Goal: Information Seeking & Learning: Learn about a topic

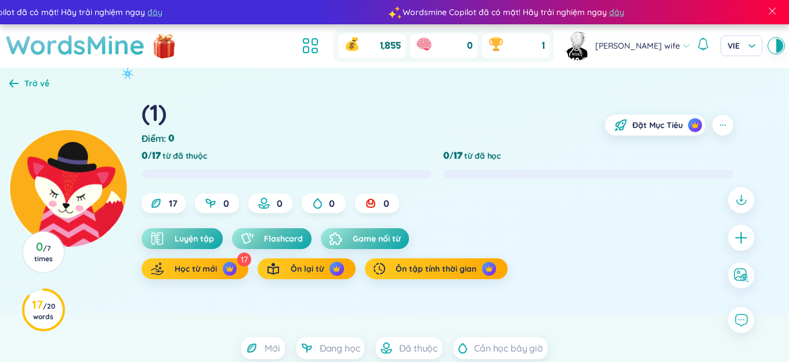
click at [120, 50] on h1 "WordsMine" at bounding box center [75, 44] width 139 height 41
click at [119, 50] on h1 "WordsMine" at bounding box center [75, 44] width 139 height 41
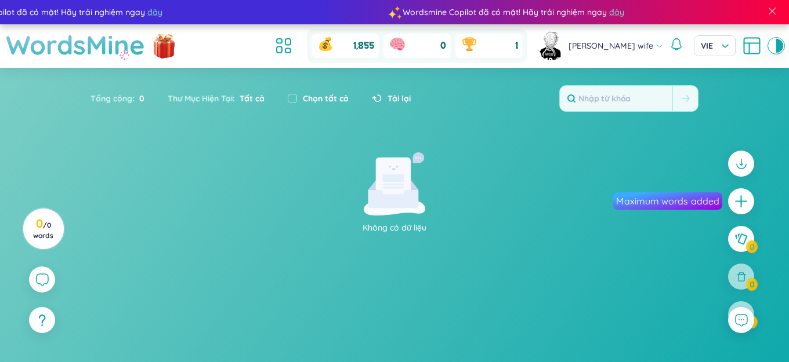
click at [110, 50] on h1 "WordsMine" at bounding box center [75, 44] width 139 height 41
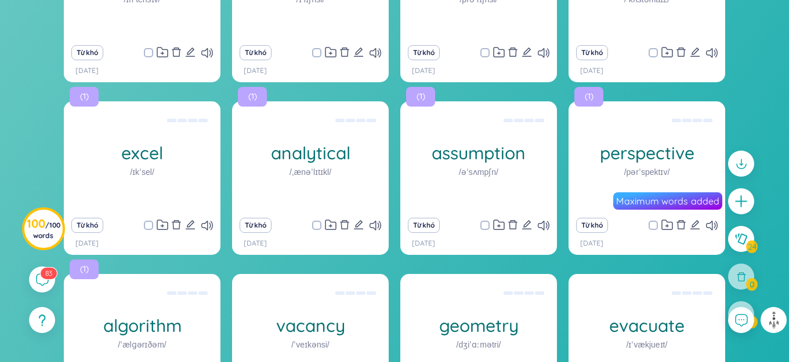
scroll to position [765, 0]
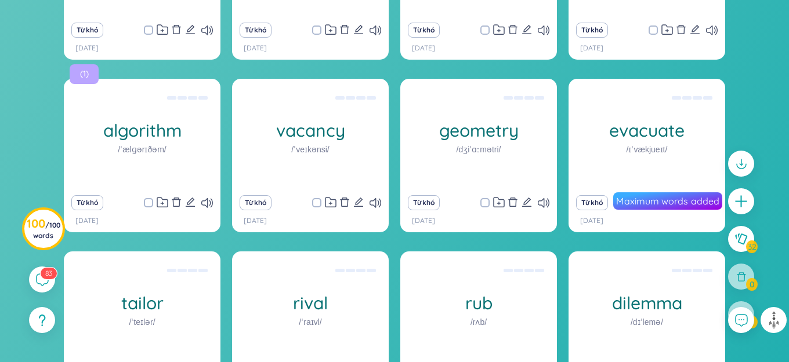
scroll to position [915, 0]
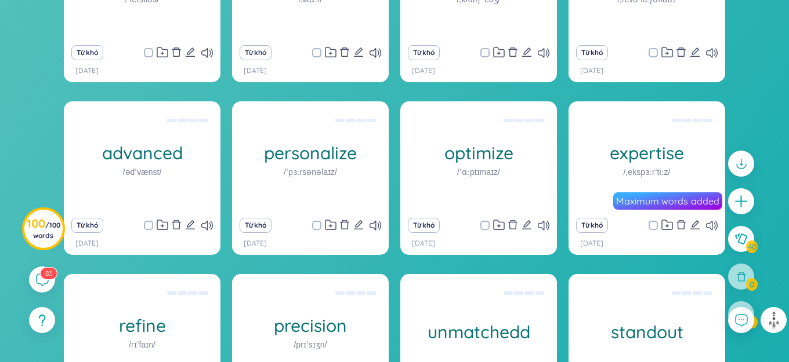
scroll to position [981, 0]
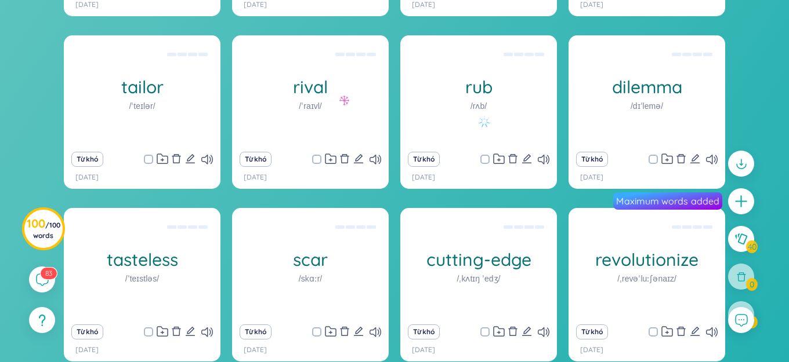
checkbox input "true"
click at [745, 304] on div at bounding box center [741, 314] width 29 height 29
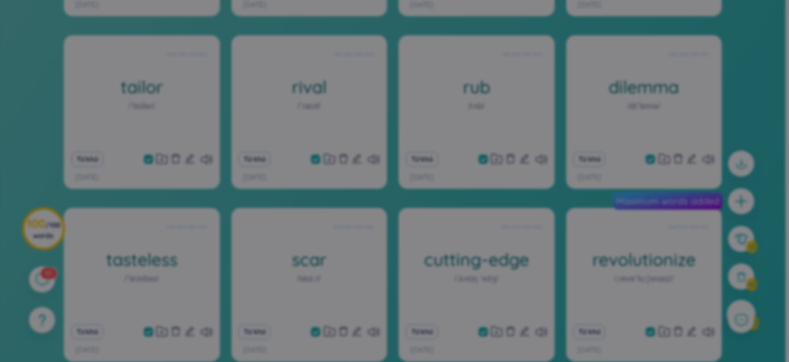
checkbox input "true"
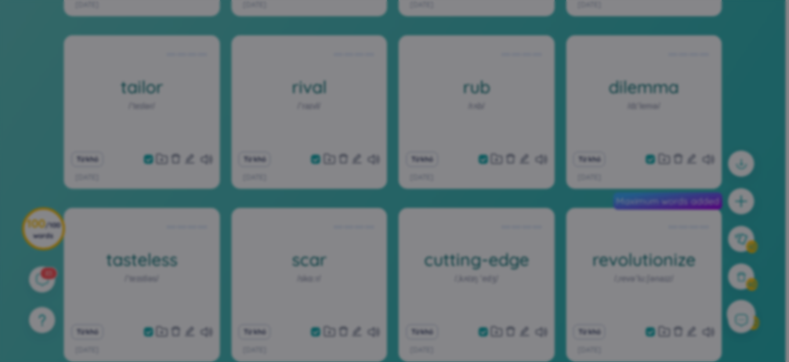
checkbox input "true"
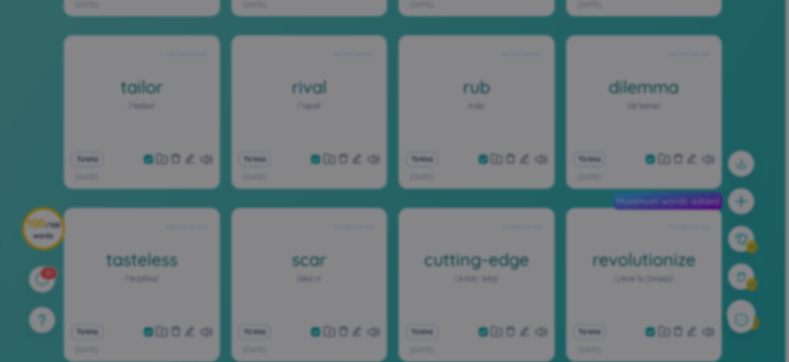
checkbox input "true"
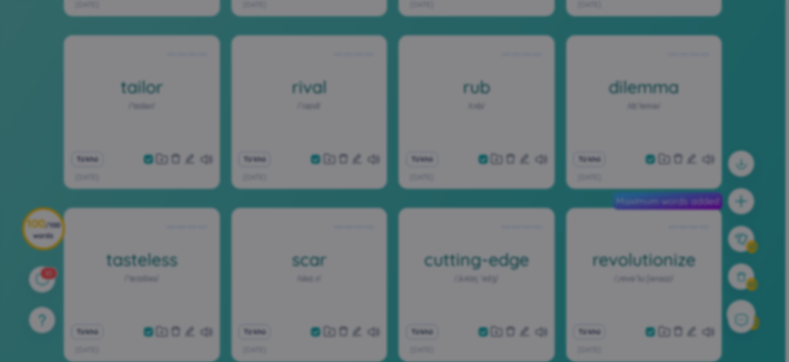
checkbox input "true"
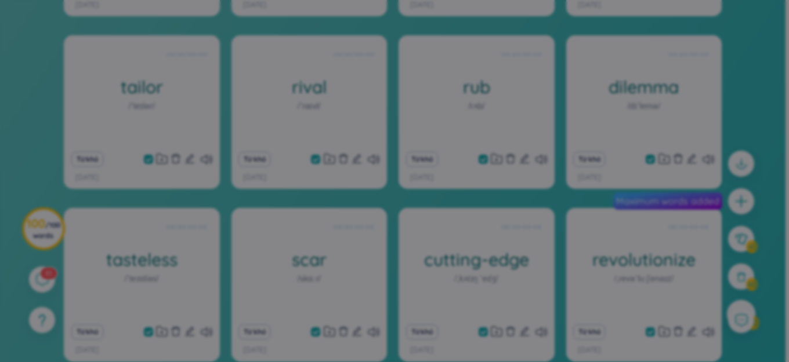
checkbox input "true"
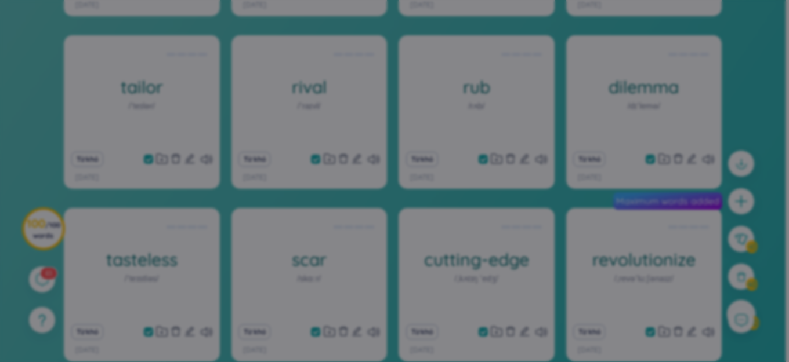
checkbox input "true"
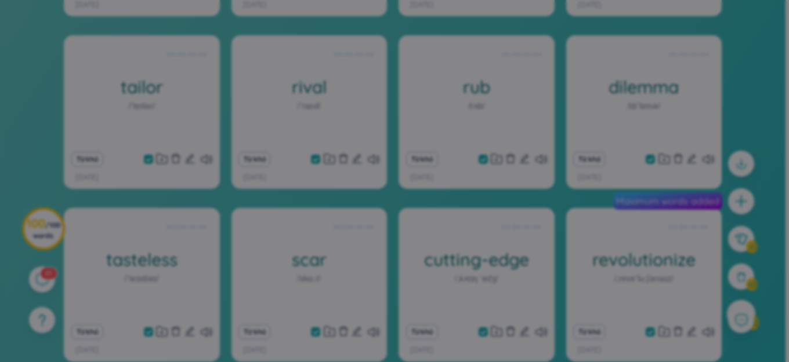
checkbox input "true"
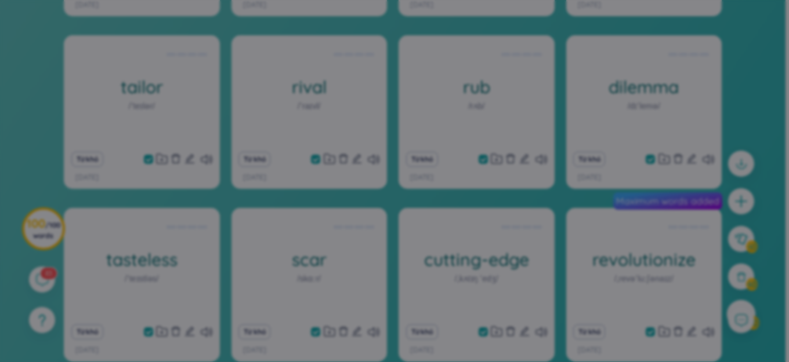
checkbox input "true"
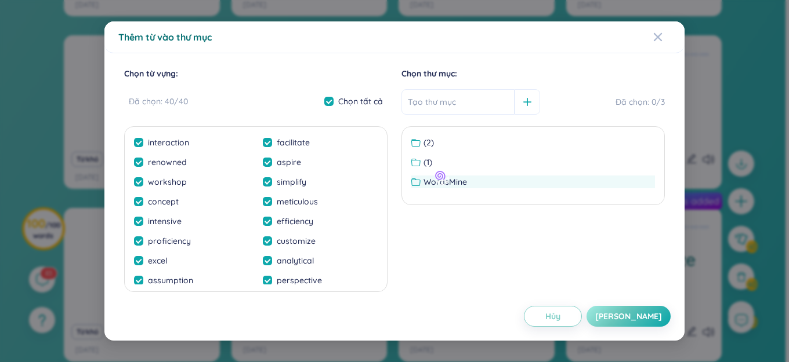
click at [446, 187] on span "WordsMine" at bounding box center [444, 182] width 43 height 13
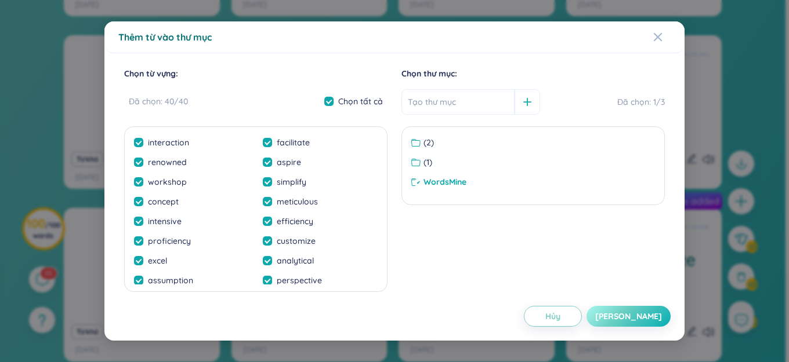
click at [632, 314] on button "[PERSON_NAME]" at bounding box center [628, 316] width 84 height 21
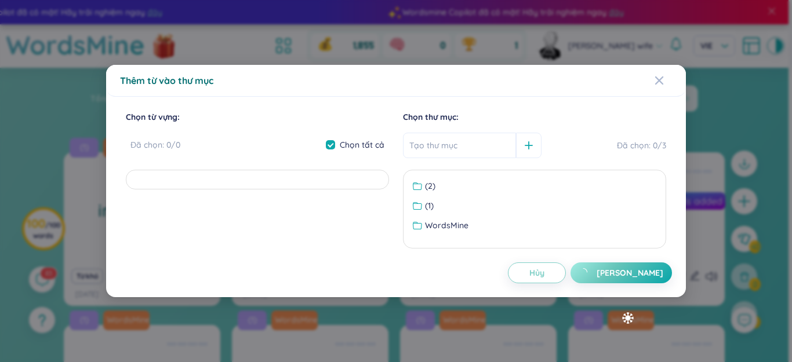
checkbox input "false"
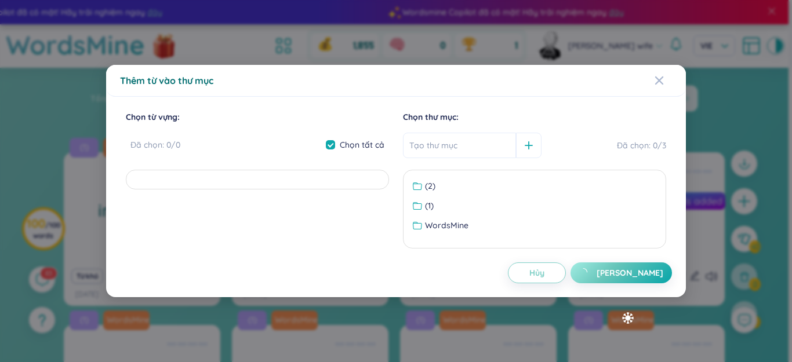
checkbox input "false"
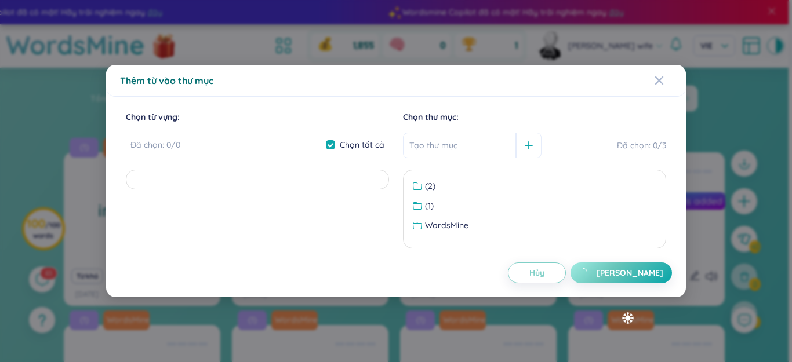
checkbox input "false"
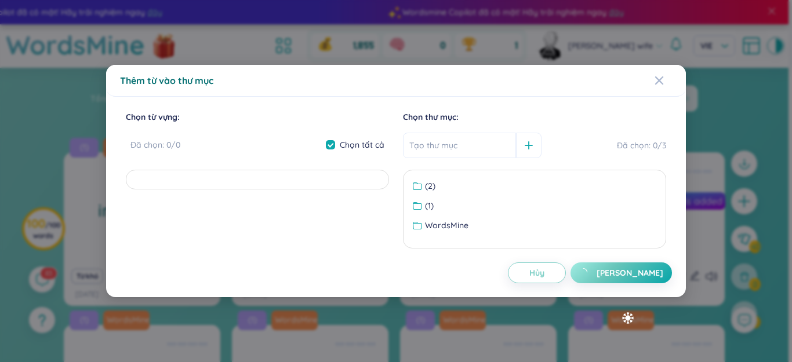
checkbox input "false"
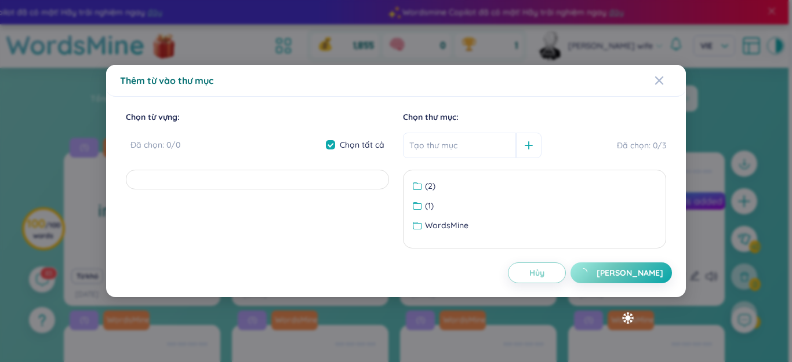
checkbox input "false"
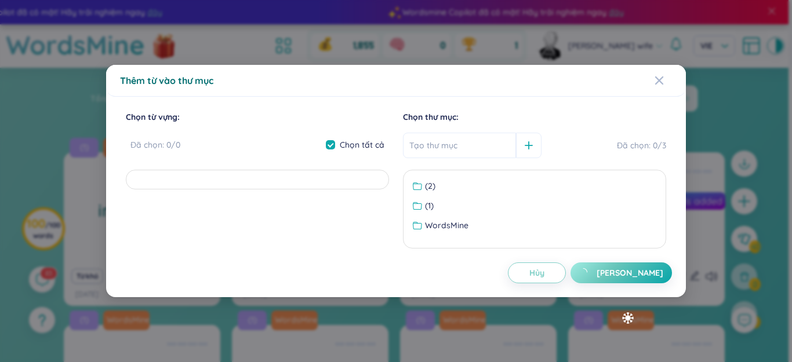
checkbox input "false"
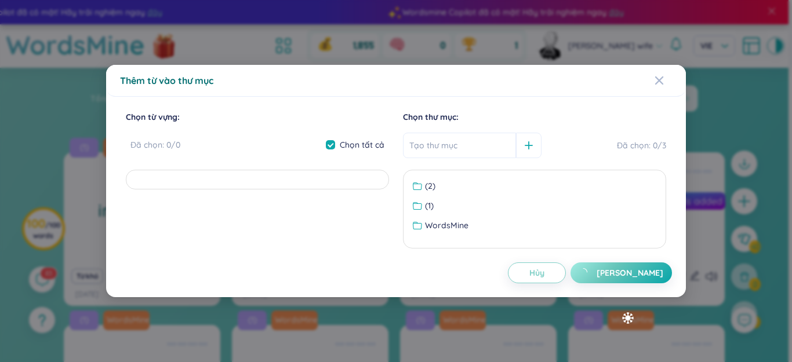
checkbox input "false"
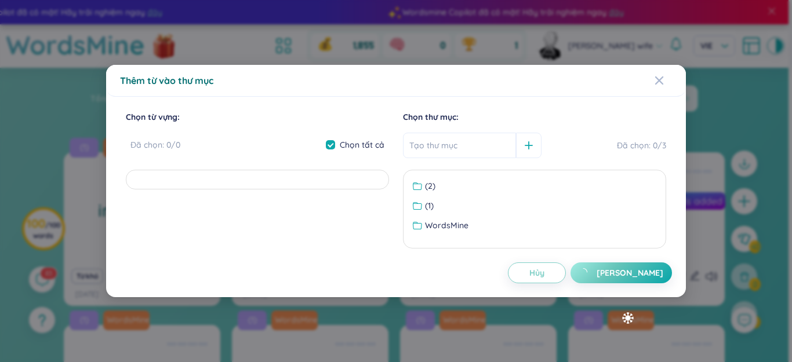
checkbox input "false"
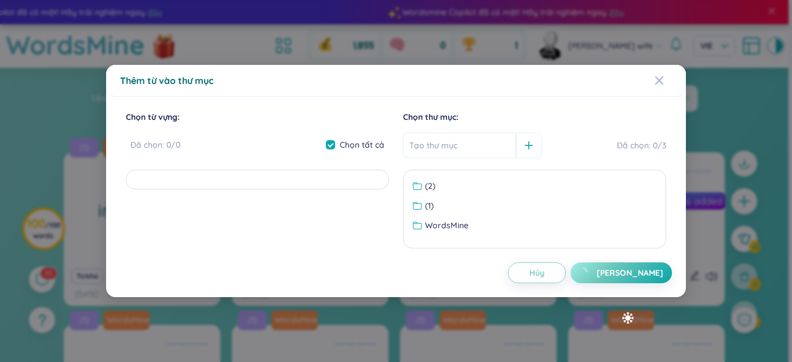
checkbox input "false"
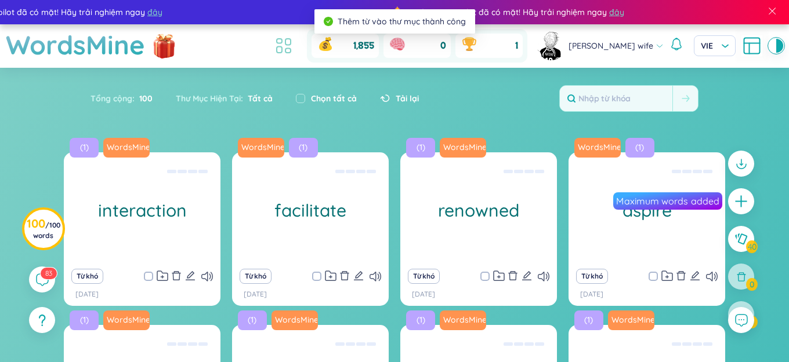
click at [294, 46] on icon at bounding box center [283, 45] width 21 height 21
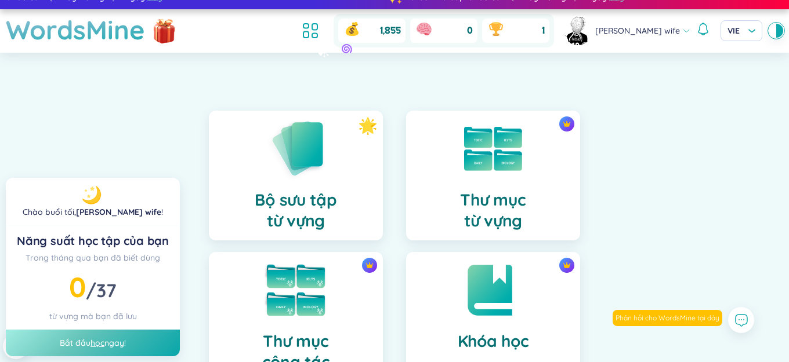
scroll to position [174, 0]
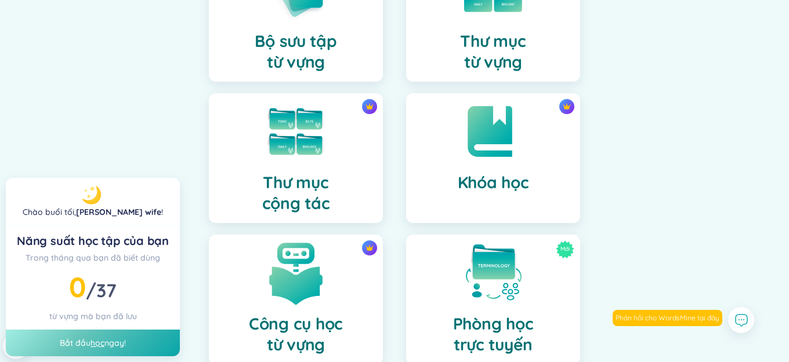
click at [325, 259] on img at bounding box center [296, 273] width 64 height 64
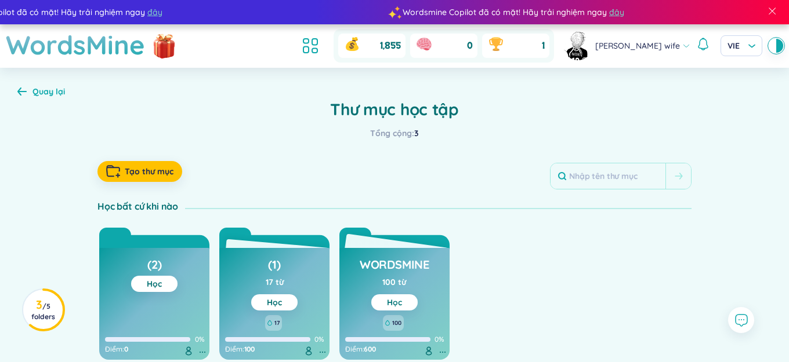
click at [400, 303] on link "Học" at bounding box center [394, 303] width 15 height 10
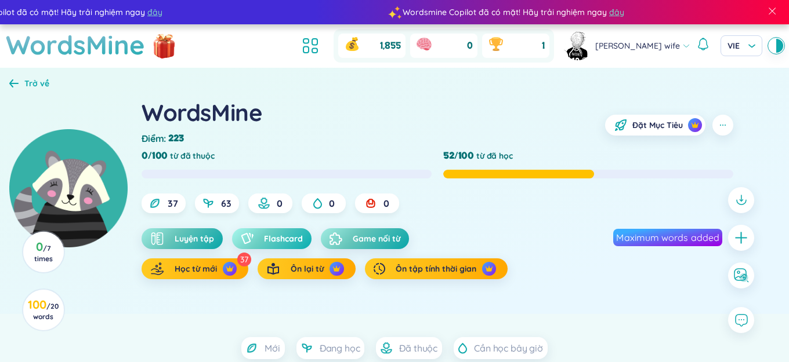
click at [289, 237] on span "Flashcard" at bounding box center [283, 239] width 39 height 12
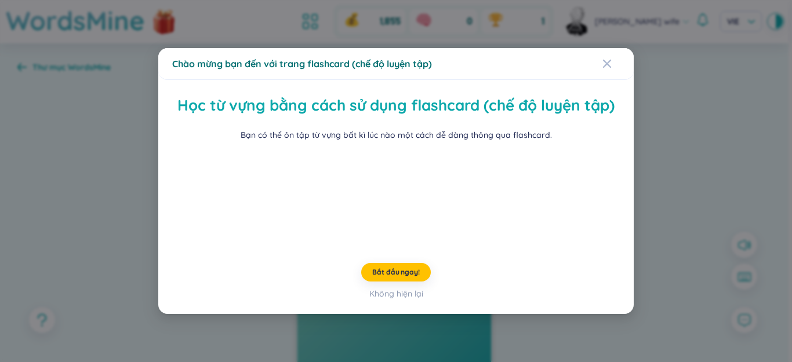
click at [679, 136] on div "Chào mừng bạn đến với trang flashcard (chế độ luyện tập) Học từ vựng bằng cách …" at bounding box center [396, 181] width 792 height 362
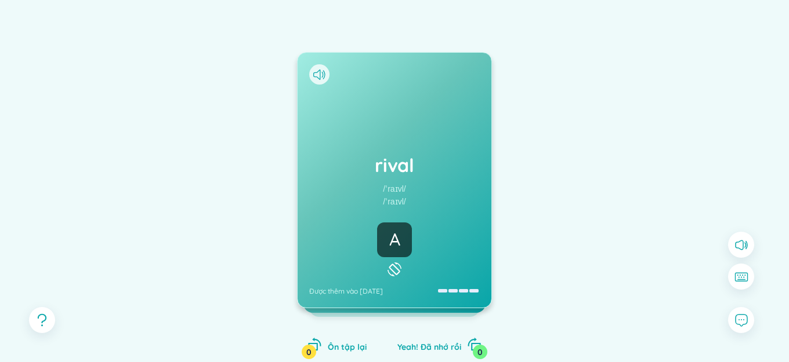
scroll to position [111, 0]
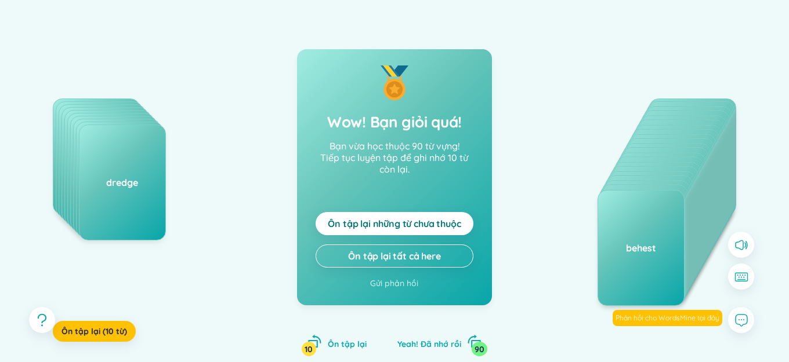
click at [458, 229] on span "Ôn tập lại những từ chưa thuộc" at bounding box center [394, 223] width 133 height 13
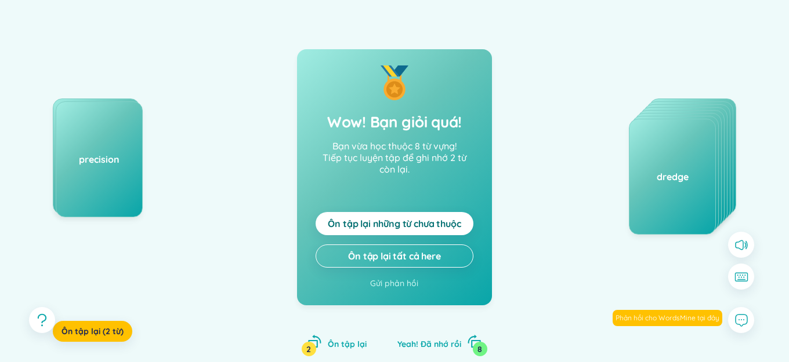
click at [458, 229] on span "Ôn tập lại những từ chưa thuộc" at bounding box center [394, 223] width 133 height 13
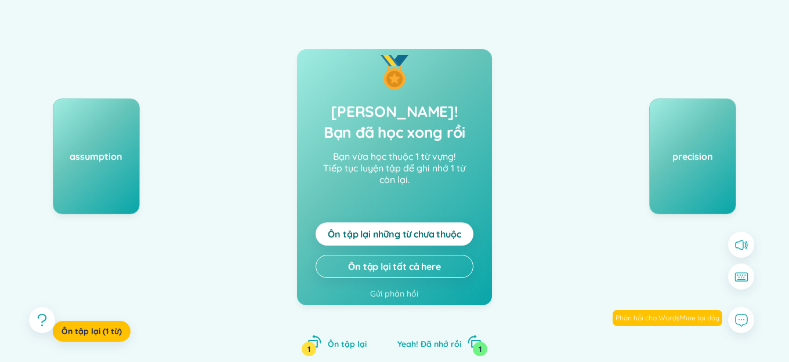
click at [458, 229] on span "Ôn tập lại những từ chưa thuộc" at bounding box center [394, 234] width 133 height 13
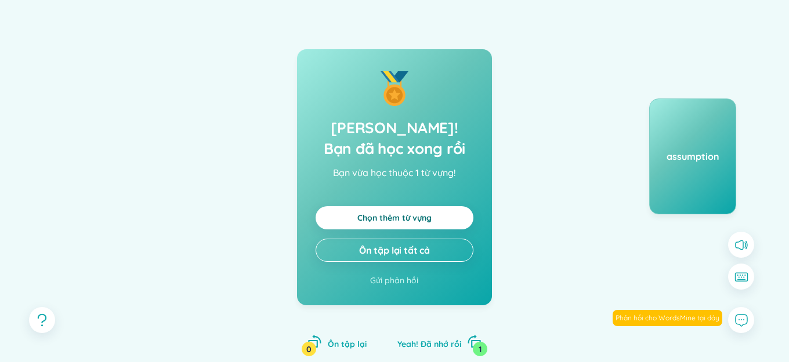
scroll to position [0, 0]
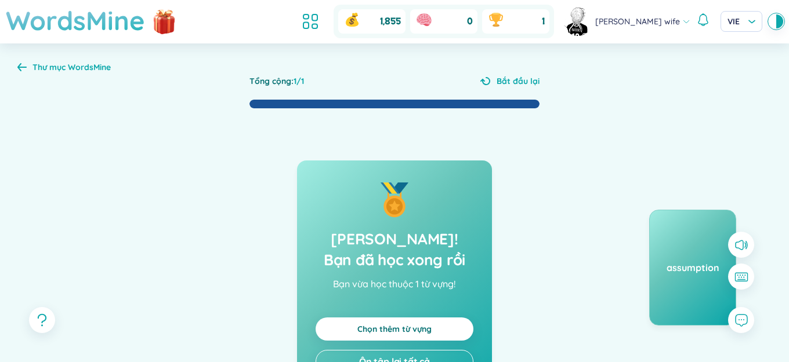
click at [125, 28] on h1 "WordsMine" at bounding box center [75, 20] width 139 height 41
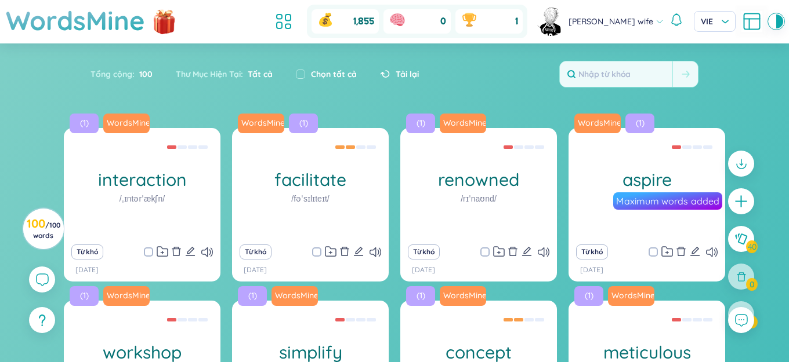
click at [238, 362] on html at bounding box center [394, 181] width 789 height 362
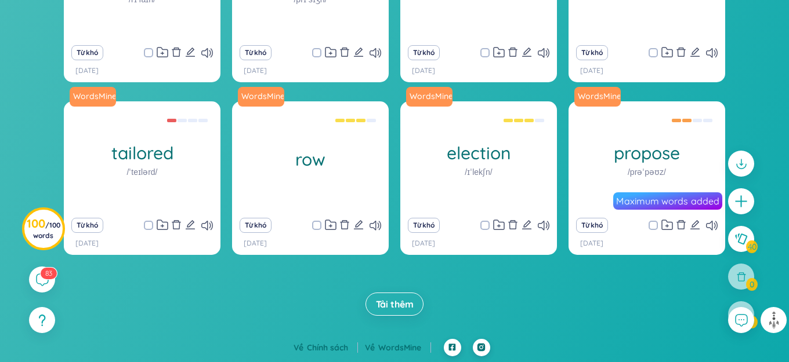
scroll to position [248, 0]
